Goal: Navigation & Orientation: Find specific page/section

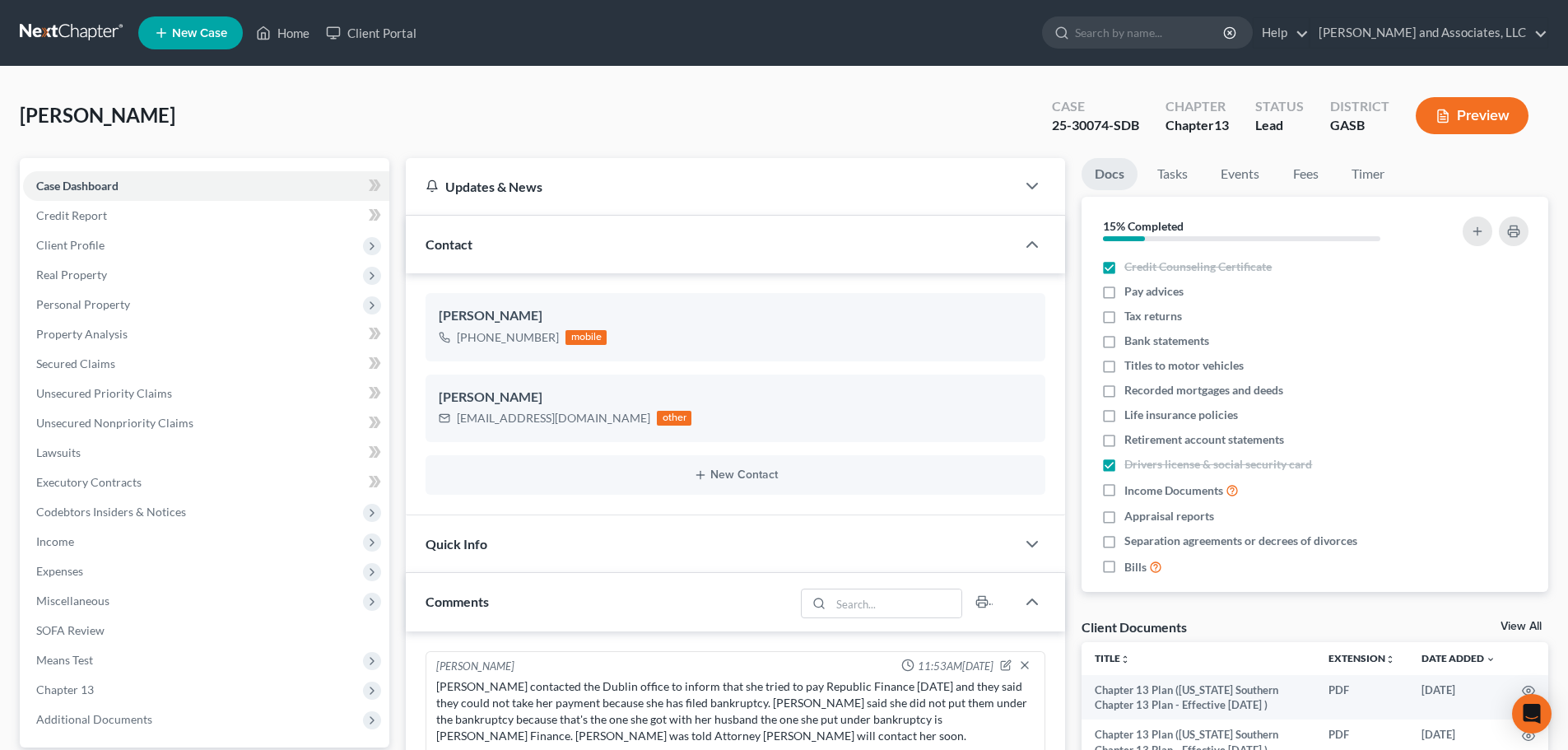
select select "0"
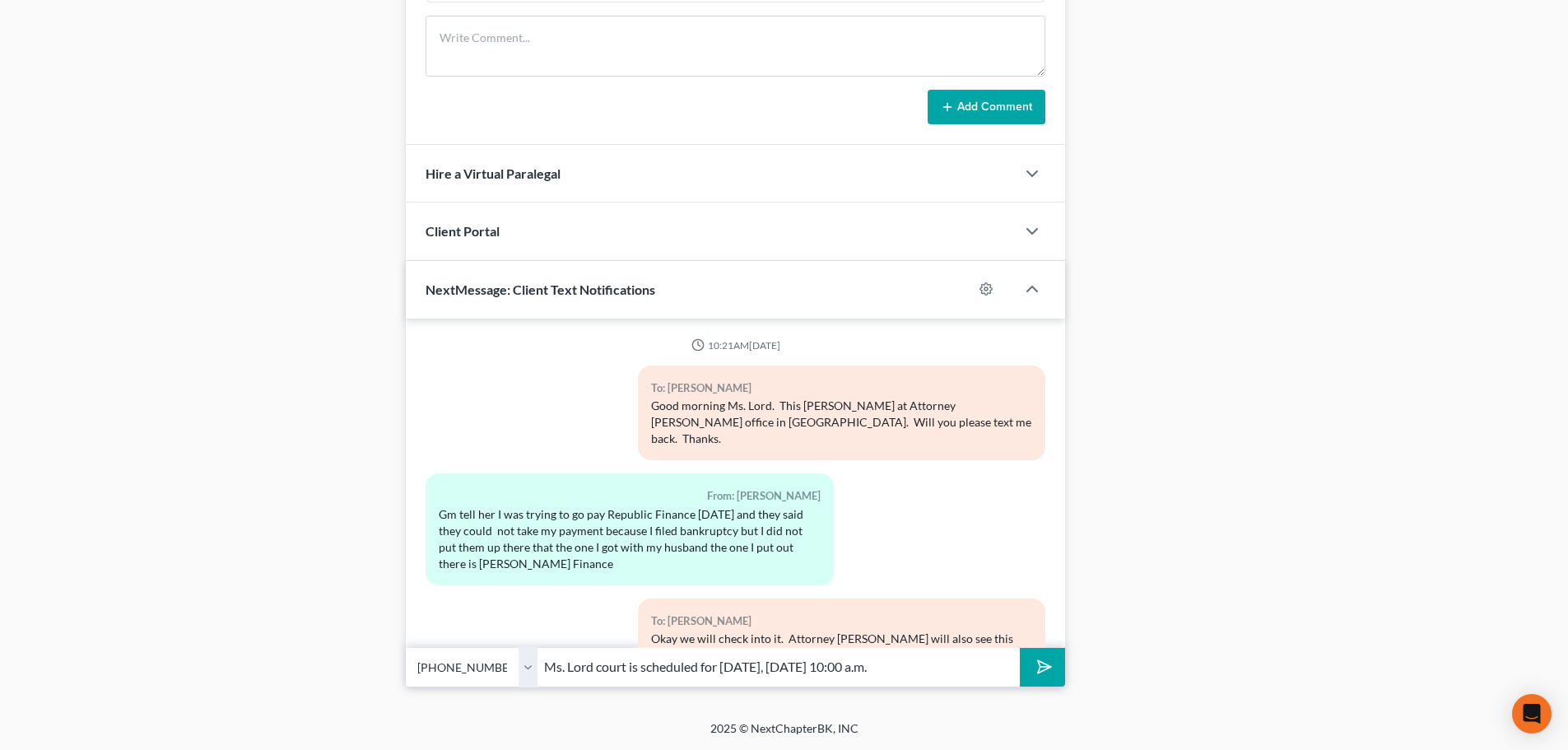
scroll to position [3258, 0]
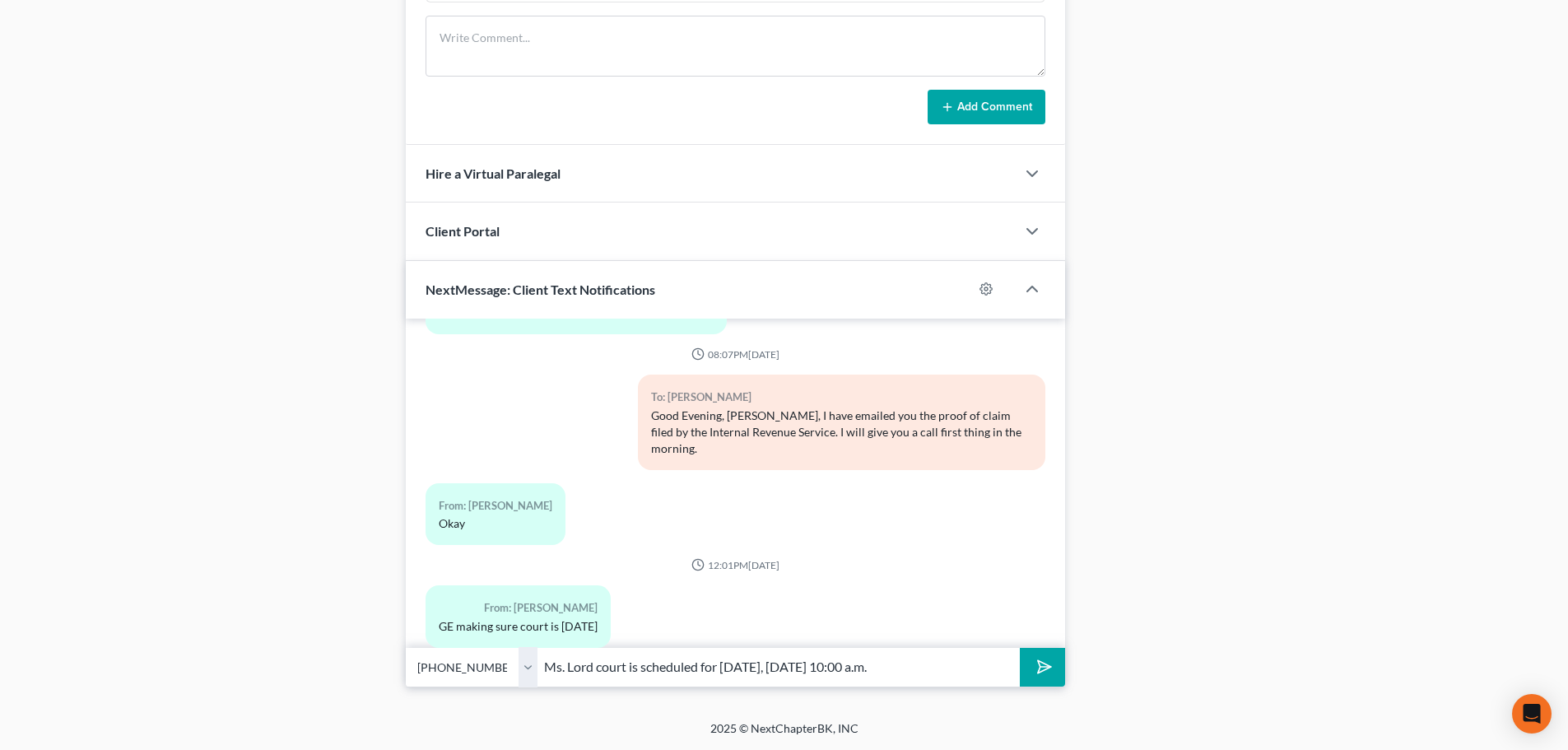
drag, startPoint x: 969, startPoint y: 668, endPoint x: 454, endPoint y: 631, distance: 516.3
click at [454, 631] on div "10:21AM[DATE] To: [PERSON_NAME] Good morning Ms. Lord. This [PERSON_NAME] at At…" at bounding box center [735, 502] width 660 height 367
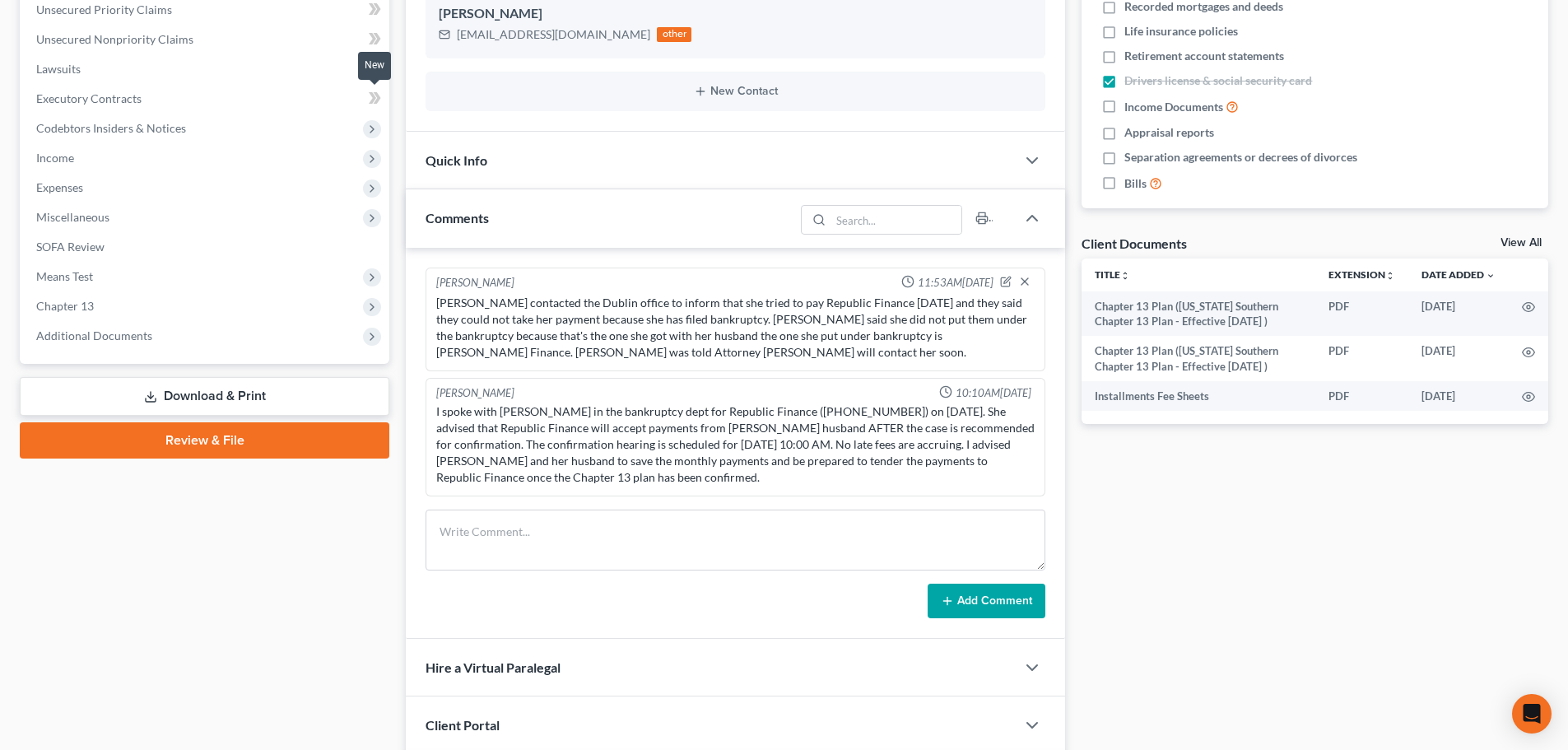
scroll to position [0, 0]
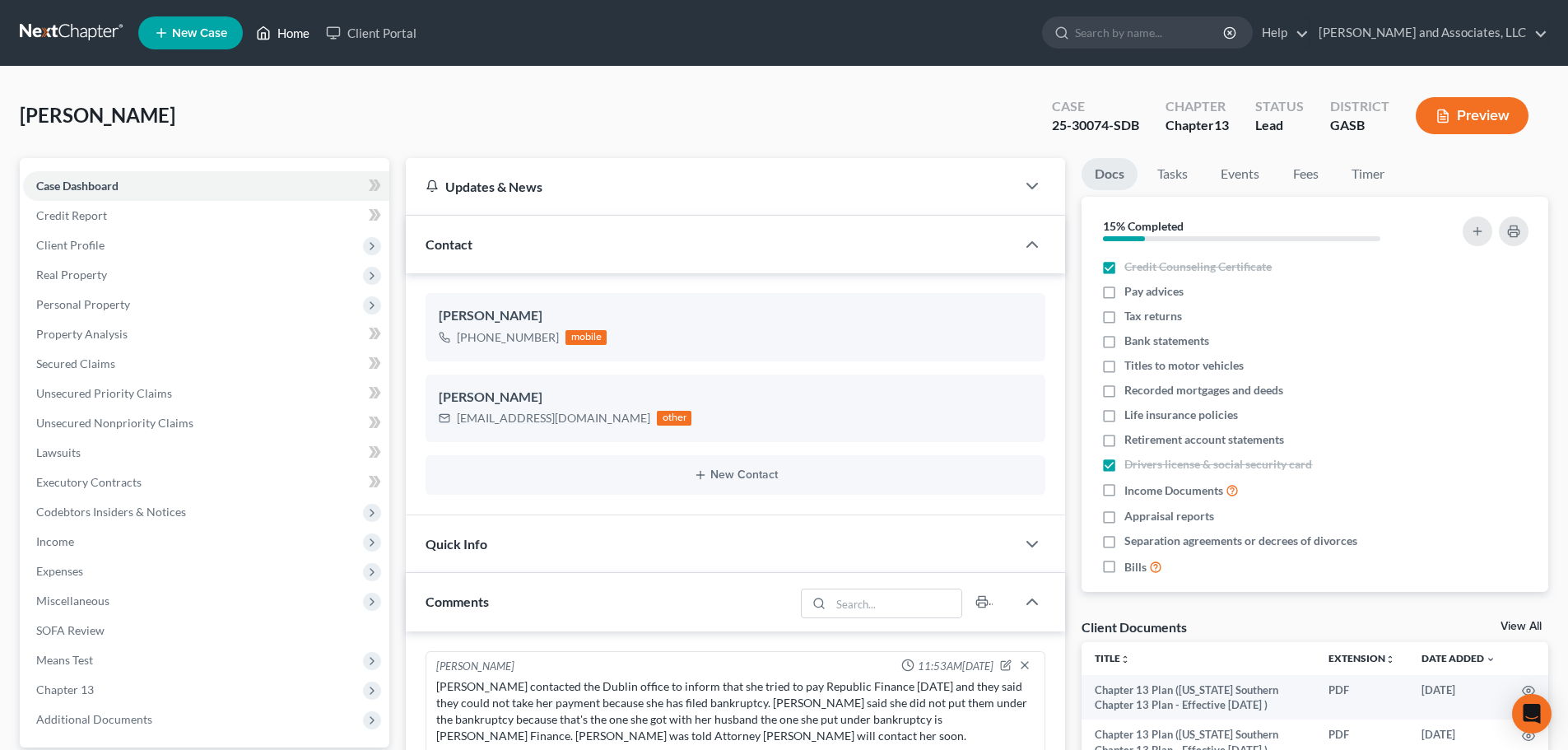
click at [289, 27] on link "Home" at bounding box center [283, 33] width 70 height 29
click at [289, 33] on link "Home" at bounding box center [283, 33] width 70 height 29
